Goal: Find specific page/section: Find specific page/section

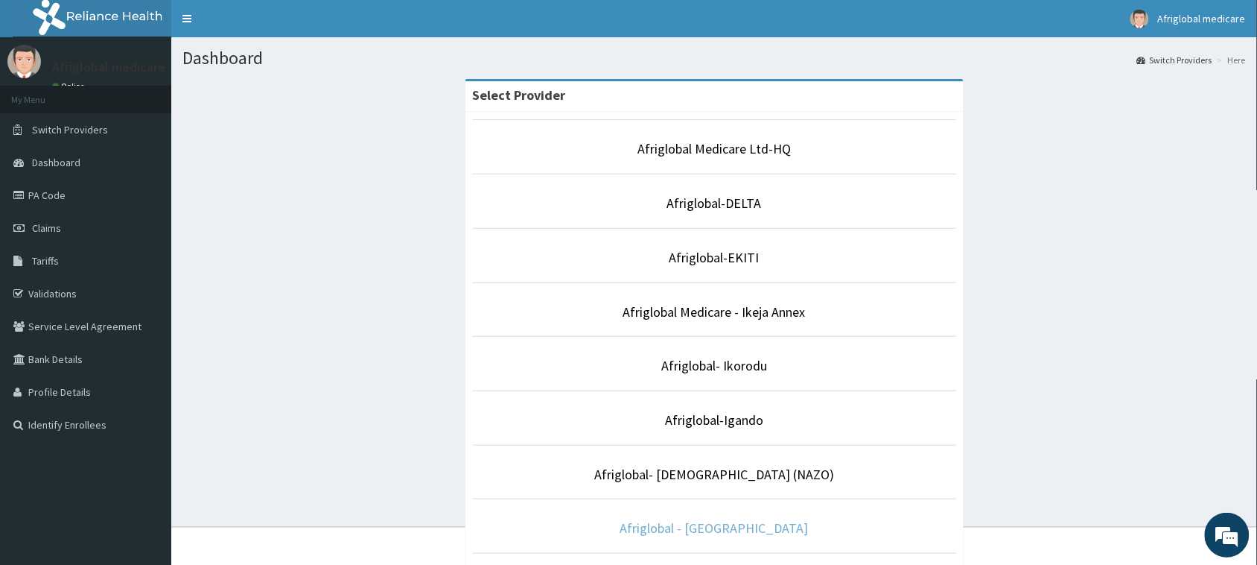
click at [732, 522] on link "Afriglobal - [GEOGRAPHIC_DATA]" at bounding box center [714, 527] width 188 height 17
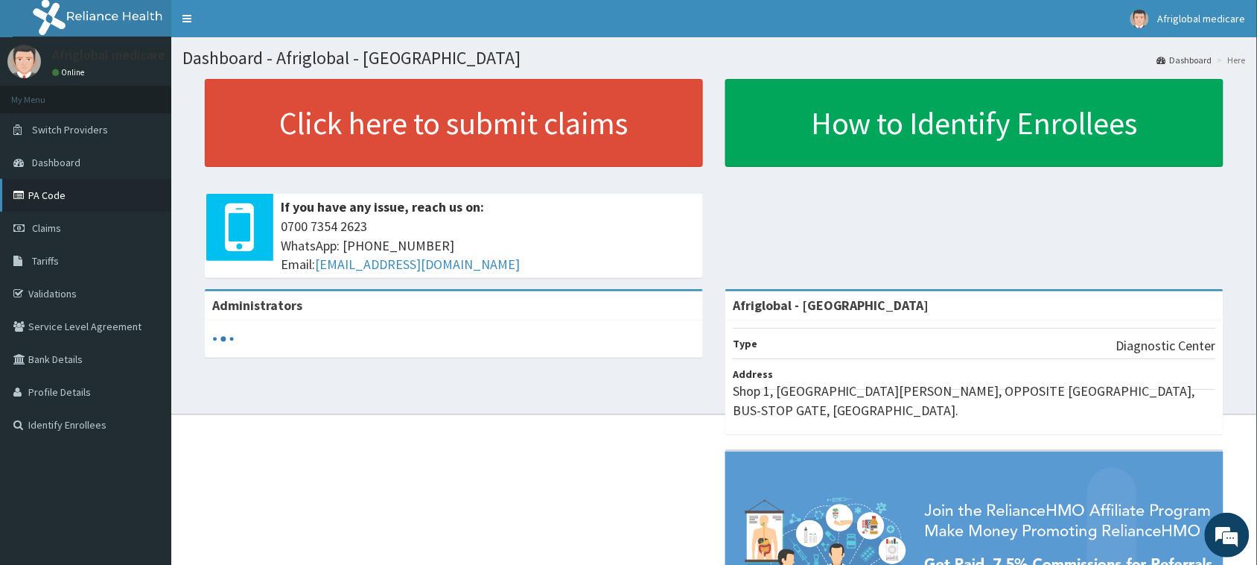
click at [57, 187] on link "PA Code" at bounding box center [85, 195] width 171 height 33
